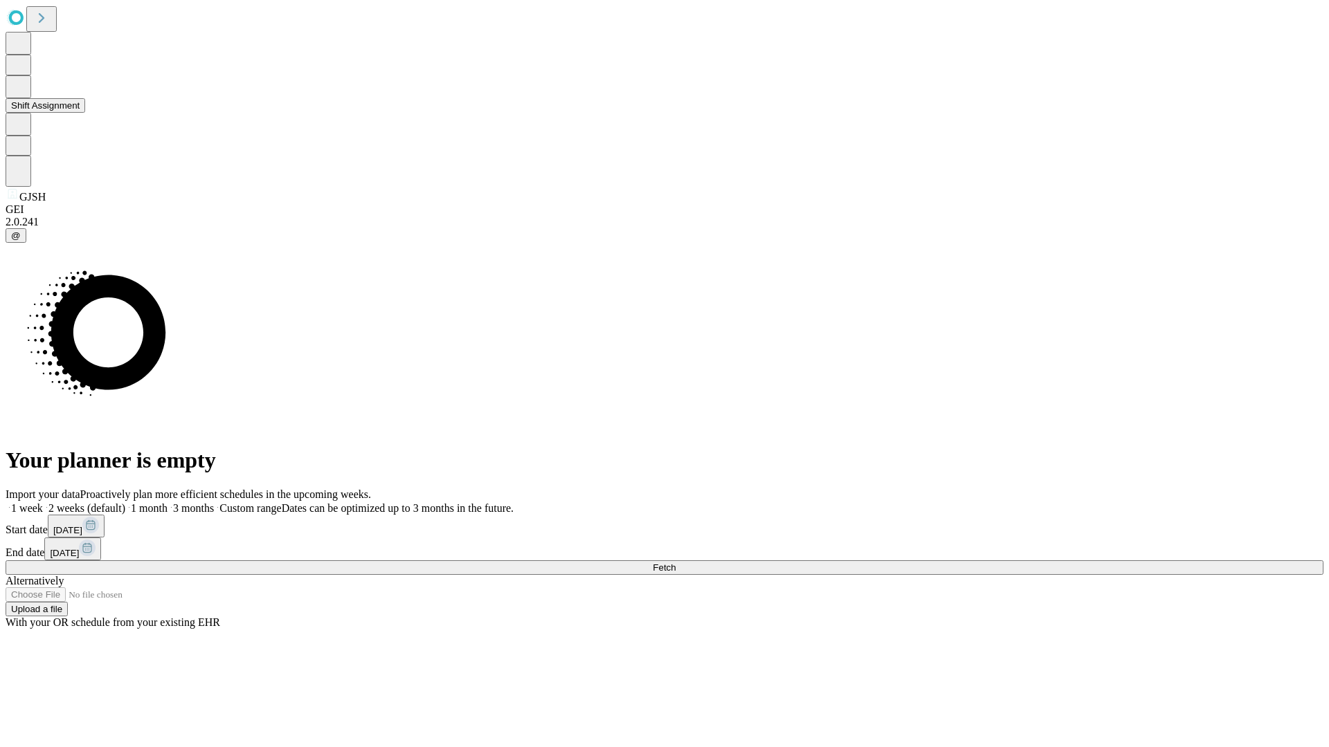
click at [85, 113] on button "Shift Assignment" at bounding box center [46, 105] width 80 height 15
